Goal: Task Accomplishment & Management: Manage account settings

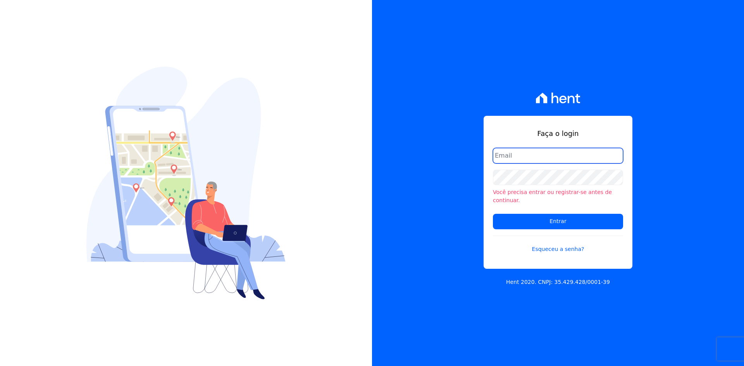
type input "[PERSON_NAME][EMAIL_ADDRESS][DOMAIN_NAME]"
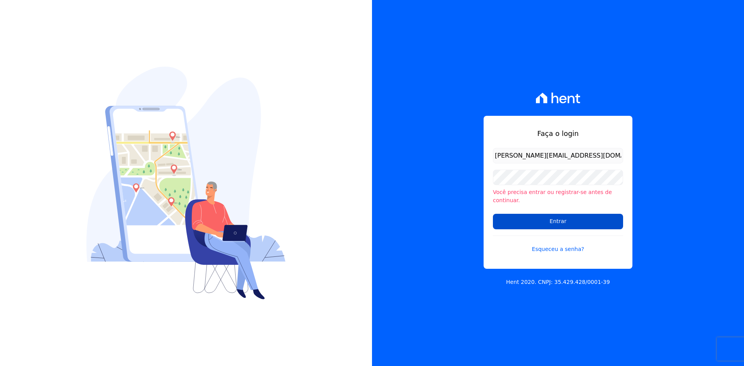
click at [554, 219] on input "Entrar" at bounding box center [558, 221] width 130 height 15
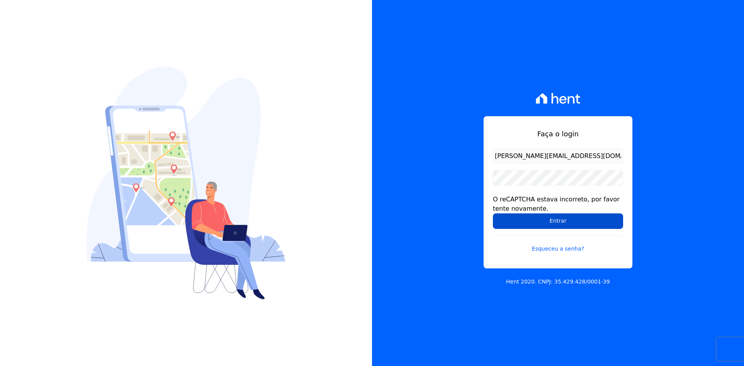
click at [556, 220] on input "Entrar" at bounding box center [558, 221] width 130 height 15
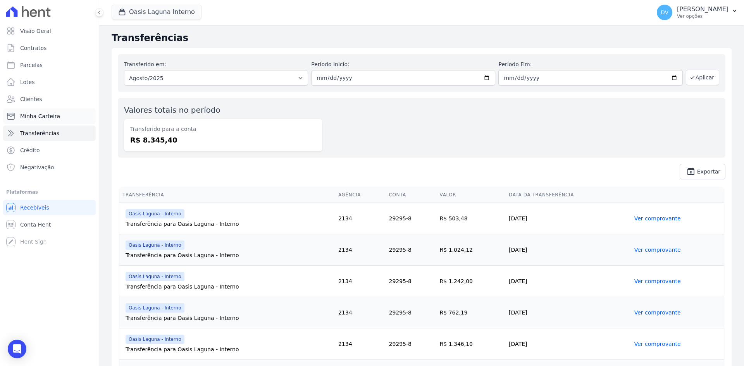
click at [29, 114] on span "Minha Carteira" at bounding box center [40, 116] width 40 height 8
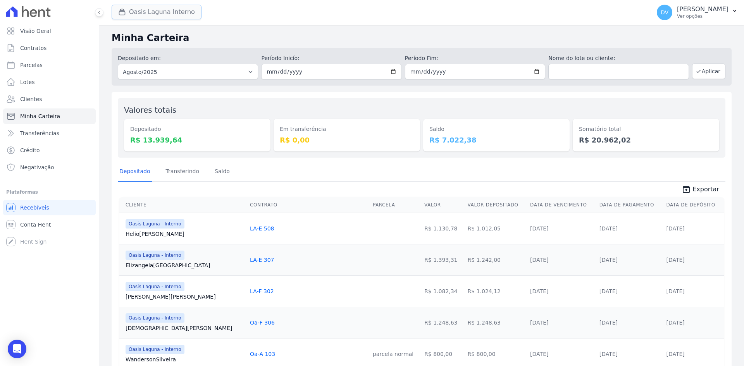
click at [133, 11] on button "Oasis Laguna Interno" at bounding box center [157, 12] width 90 height 15
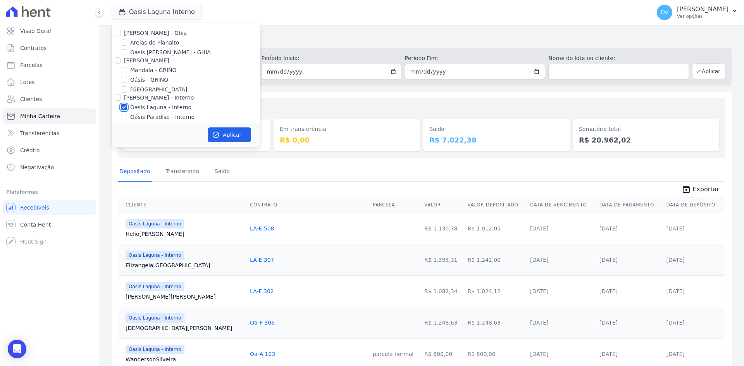
click at [125, 107] on input "Oasis Laguna - Interno" at bounding box center [124, 107] width 6 height 6
checkbox input "false"
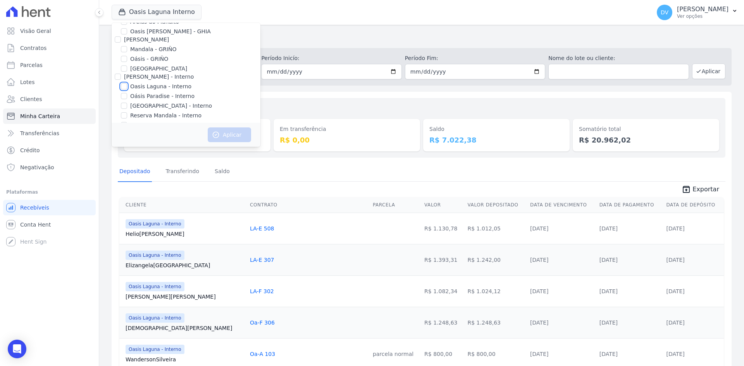
scroll to position [39, 0]
click at [125, 90] on input "Parque do Planalto - Interno" at bounding box center [124, 88] width 6 height 6
checkbox input "true"
click at [225, 133] on button "Aplicar" at bounding box center [229, 134] width 43 height 15
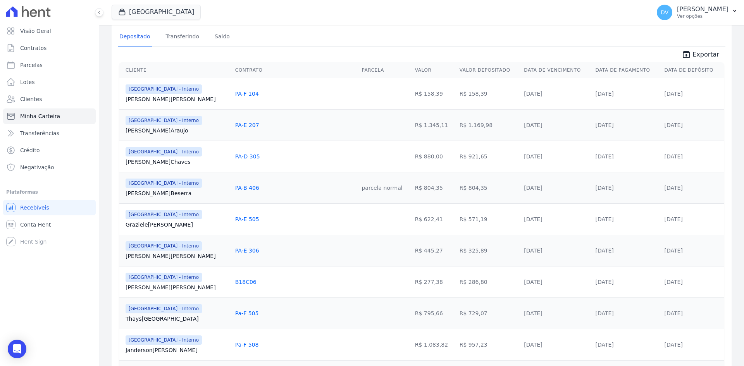
scroll to position [133, 0]
click at [29, 134] on span "Transferências" at bounding box center [39, 133] width 39 height 8
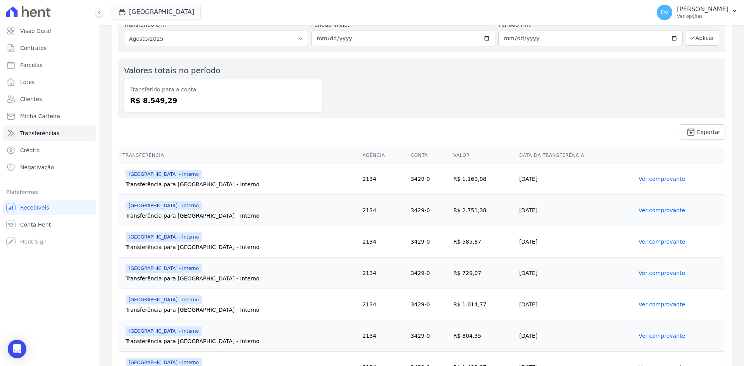
scroll to position [77, 0]
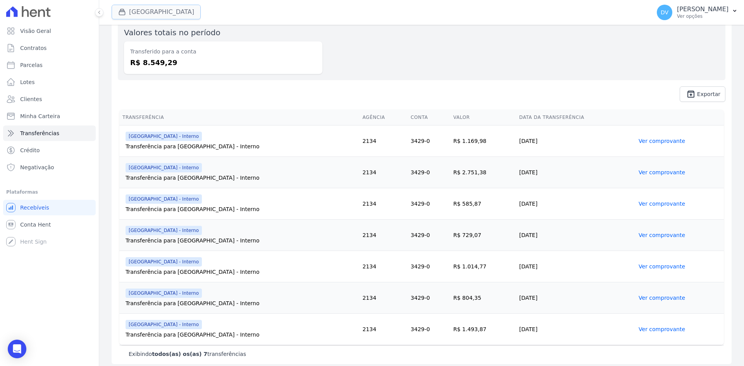
click at [144, 14] on button "Parque Do Planalto Interno" at bounding box center [156, 12] width 89 height 15
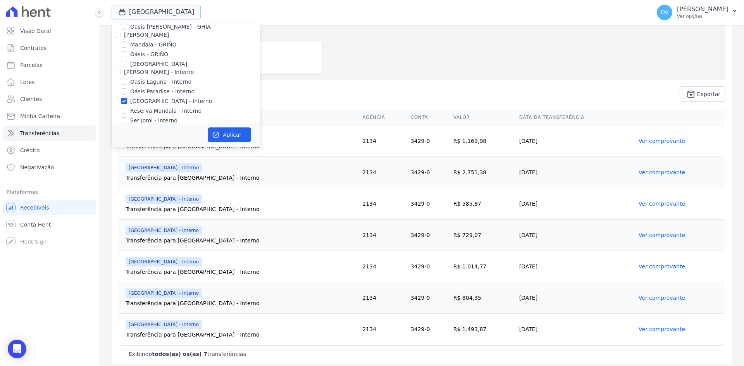
scroll to position [61, 0]
click at [125, 63] on input "Parque do Planalto - Interno" at bounding box center [124, 65] width 6 height 6
checkbox input "false"
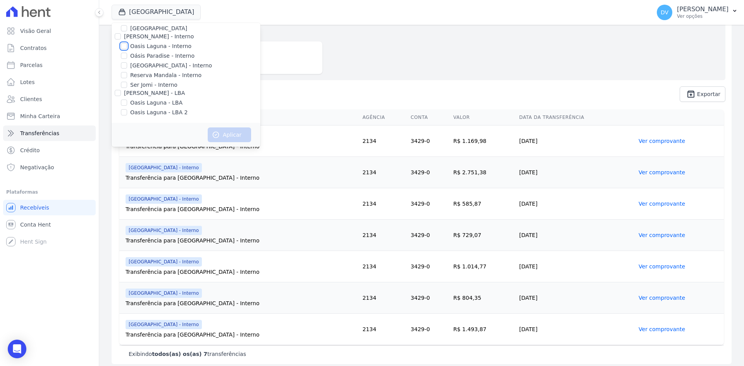
drag, startPoint x: 126, startPoint y: 46, endPoint x: 145, endPoint y: 54, distance: 20.5
click at [126, 46] on input "Oasis Laguna - Interno" at bounding box center [124, 46] width 6 height 6
checkbox input "true"
click at [230, 138] on button "Aplicar" at bounding box center [229, 134] width 43 height 15
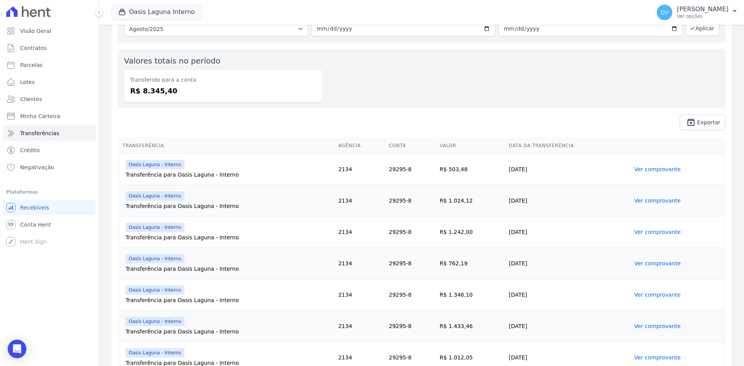
scroll to position [0, 0]
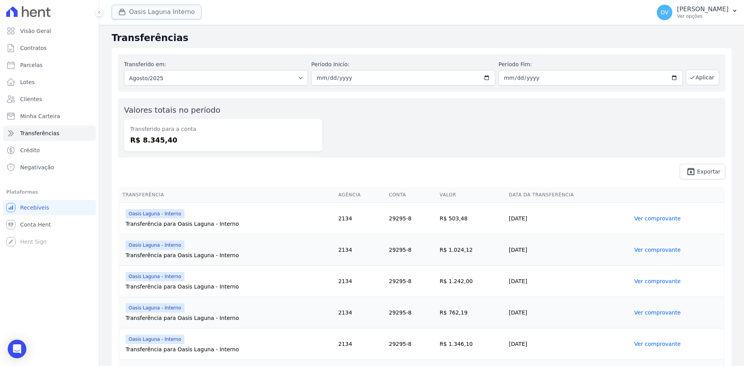
click at [152, 11] on button "Oasis Laguna Interno" at bounding box center [157, 12] width 90 height 15
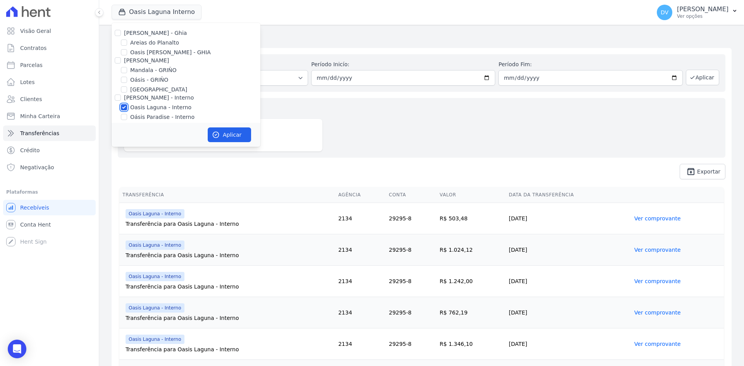
click at [126, 106] on input "Oasis Laguna - Interno" at bounding box center [124, 107] width 6 height 6
checkbox input "false"
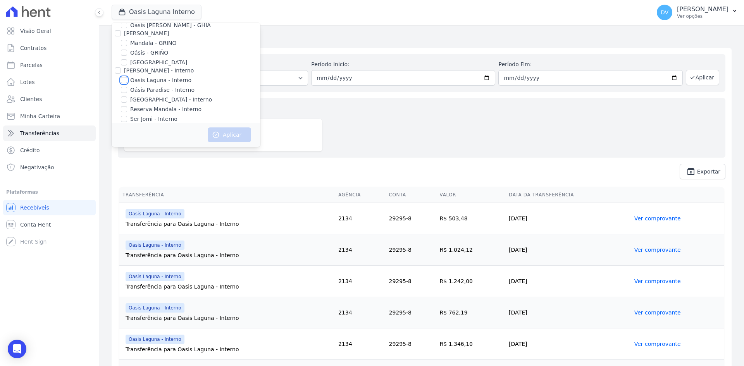
scroll to position [61, 0]
click at [124, 72] on input "Reserva Mandala - Interno" at bounding box center [124, 75] width 6 height 6
checkbox input "true"
click at [229, 136] on button "Aplicar" at bounding box center [229, 134] width 43 height 15
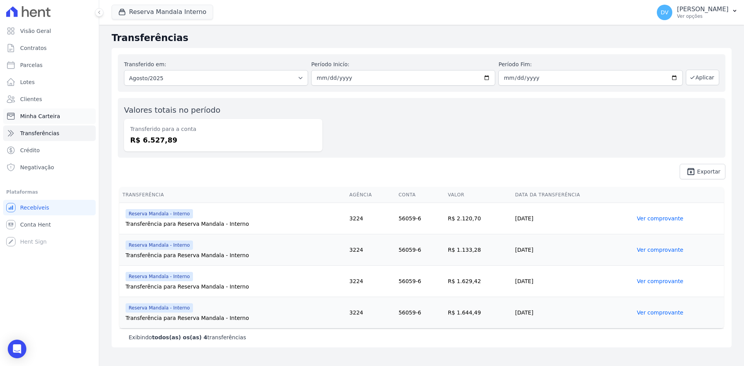
click at [35, 114] on span "Minha Carteira" at bounding box center [40, 116] width 40 height 8
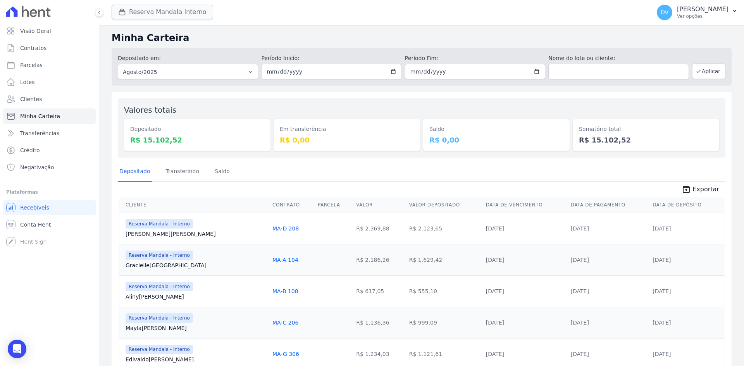
click at [156, 11] on button "Reserva Mandala Interno" at bounding box center [163, 12] width 102 height 15
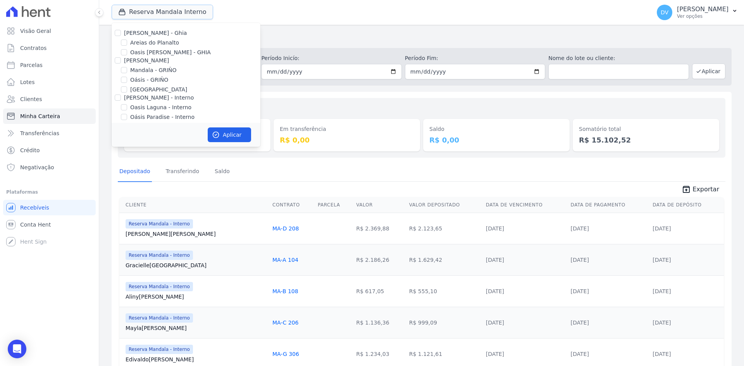
scroll to position [39, 0]
click at [124, 95] on input "Reserva Mandala - Interno" at bounding box center [124, 98] width 6 height 6
checkbox input "false"
click at [124, 86] on input "Parque do Planalto - Interno" at bounding box center [124, 88] width 6 height 6
checkbox input "true"
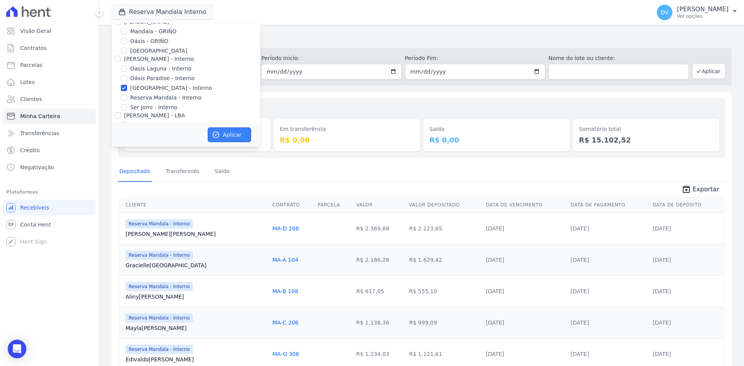
click at [222, 130] on button "Aplicar" at bounding box center [229, 134] width 43 height 15
